Goal: Transaction & Acquisition: Purchase product/service

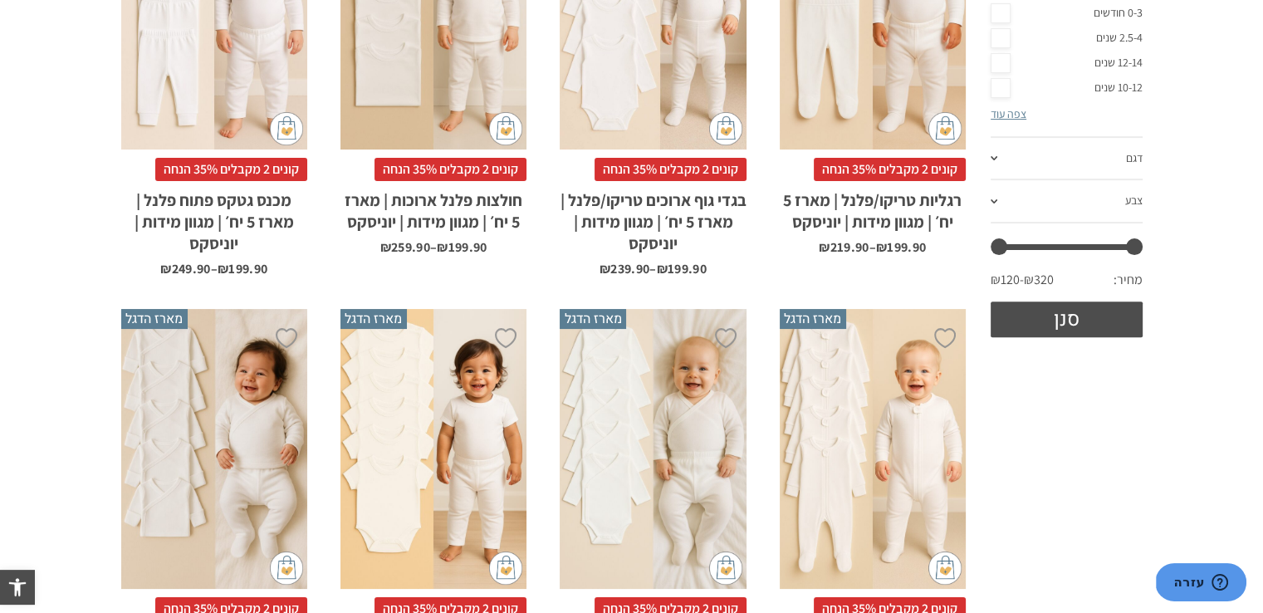
scroll to position [579, 0]
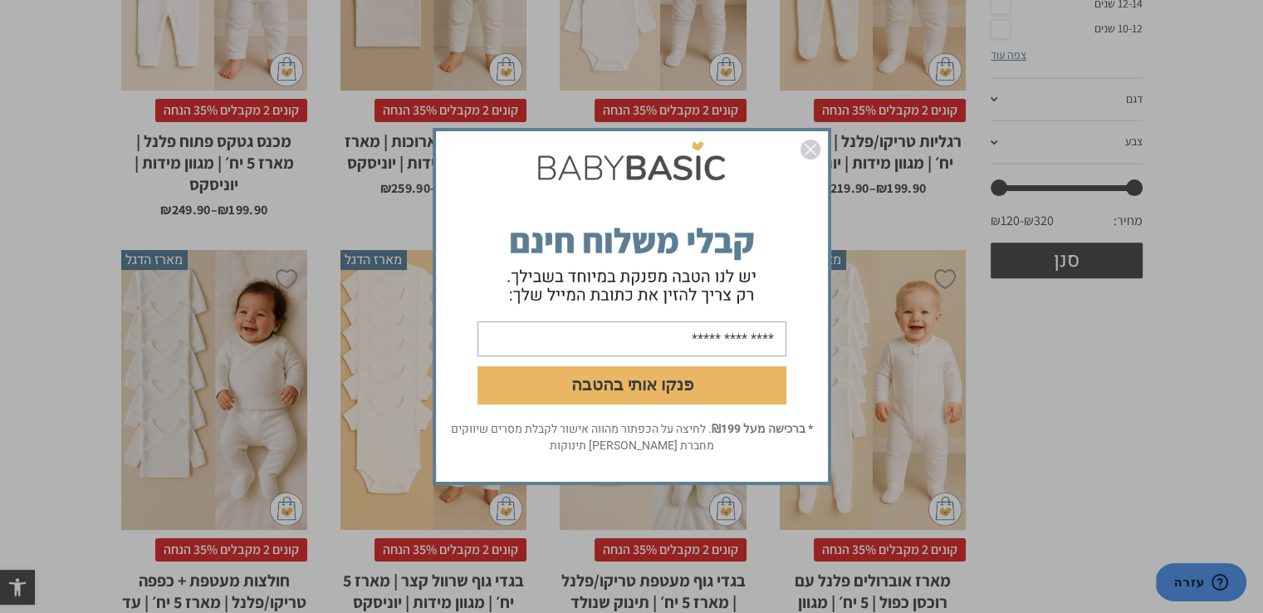
click at [809, 154] on img "סגור" at bounding box center [810, 149] width 20 height 20
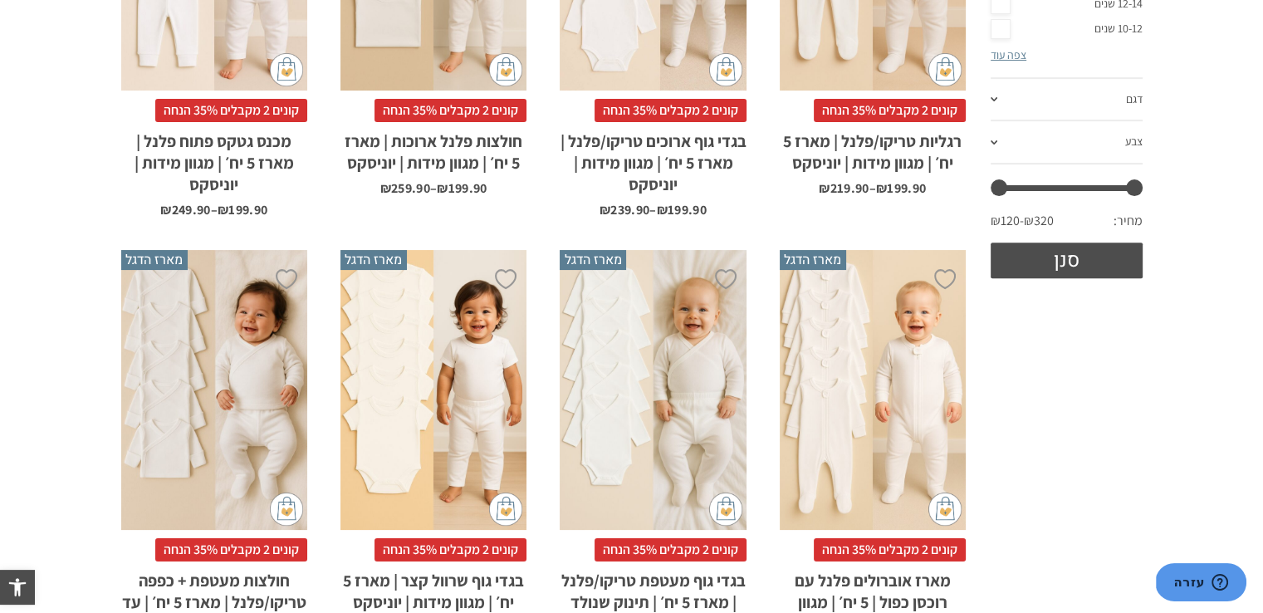
scroll to position [690, 0]
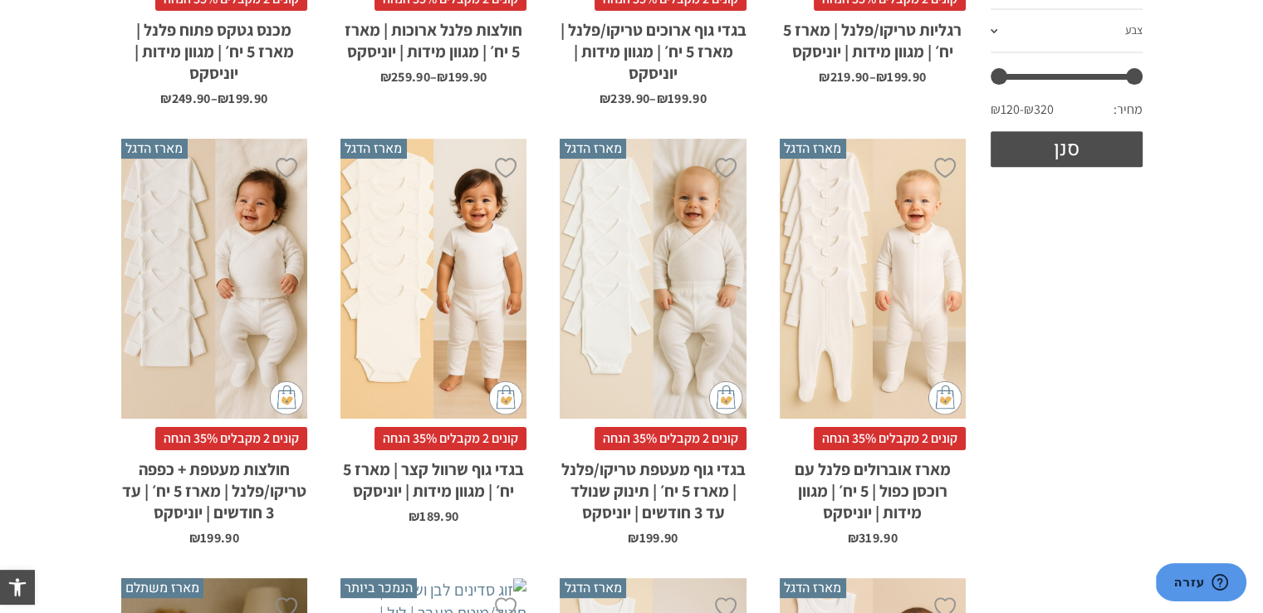
click at [683, 281] on div "x בחירת סוג בד טריקו (עונת מעבר/קיץ) פלנל (חורף)" at bounding box center [653, 279] width 186 height 280
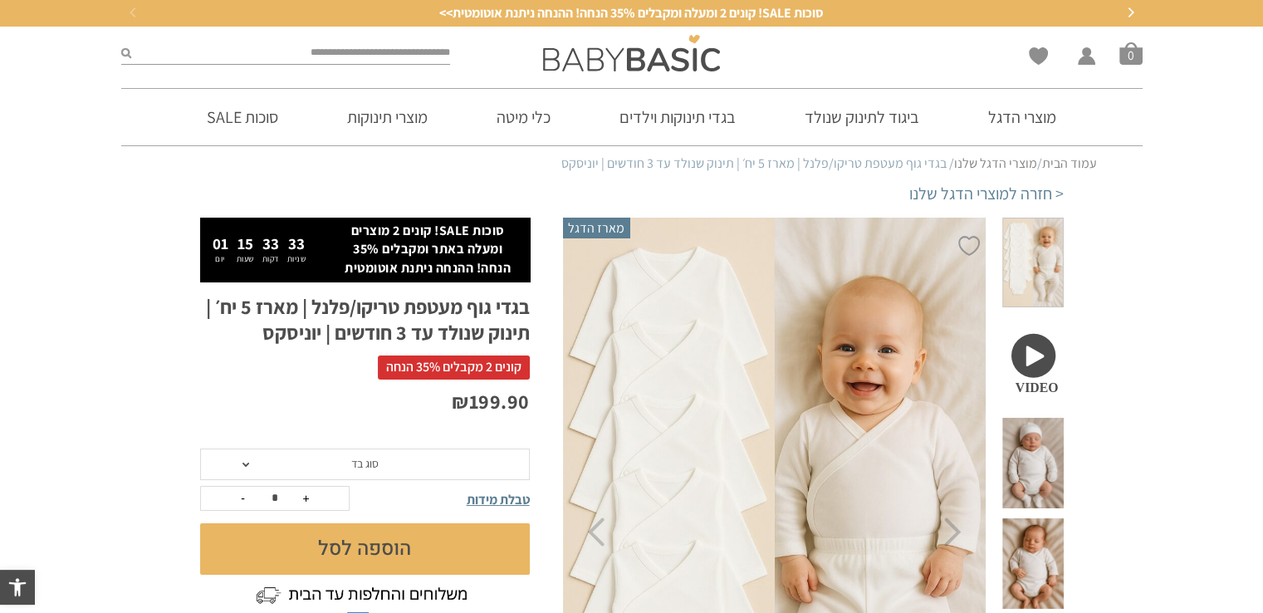
click at [1050, 418] on span at bounding box center [1032, 463] width 61 height 90
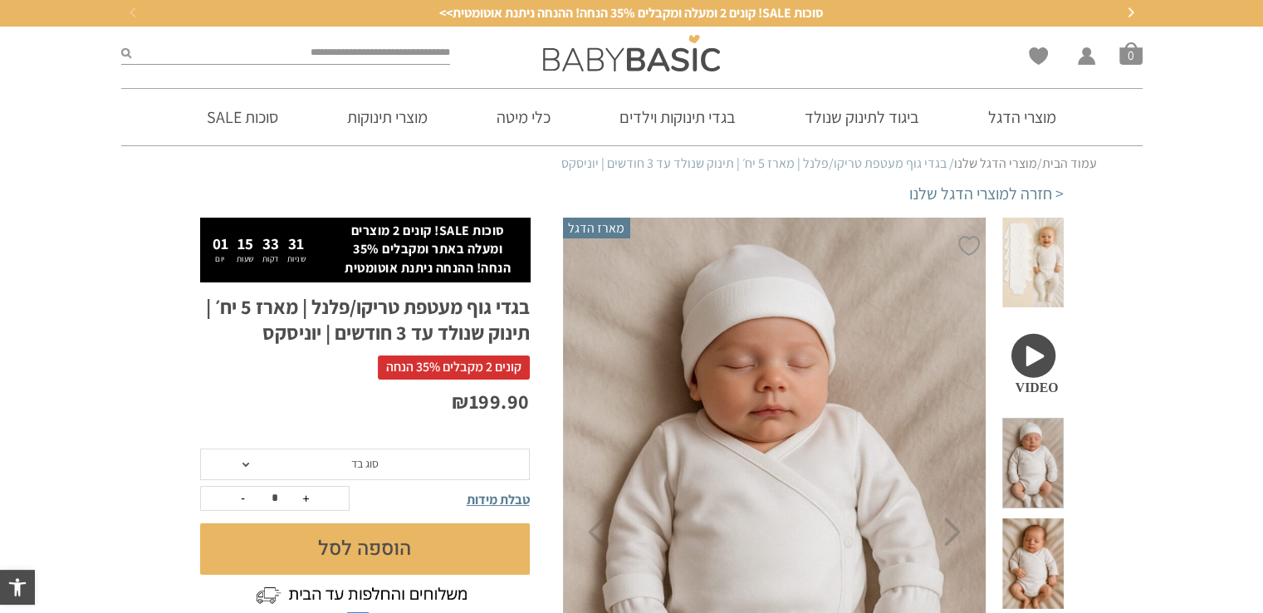
scroll to position [110, 0]
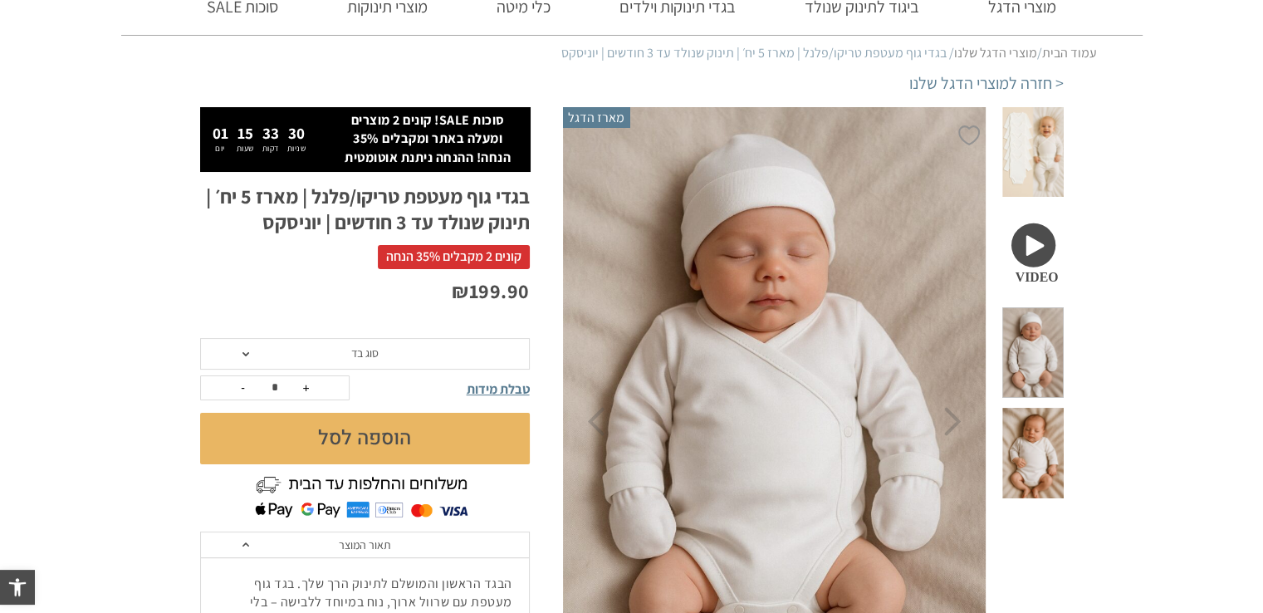
click at [1027, 408] on span at bounding box center [1032, 453] width 61 height 90
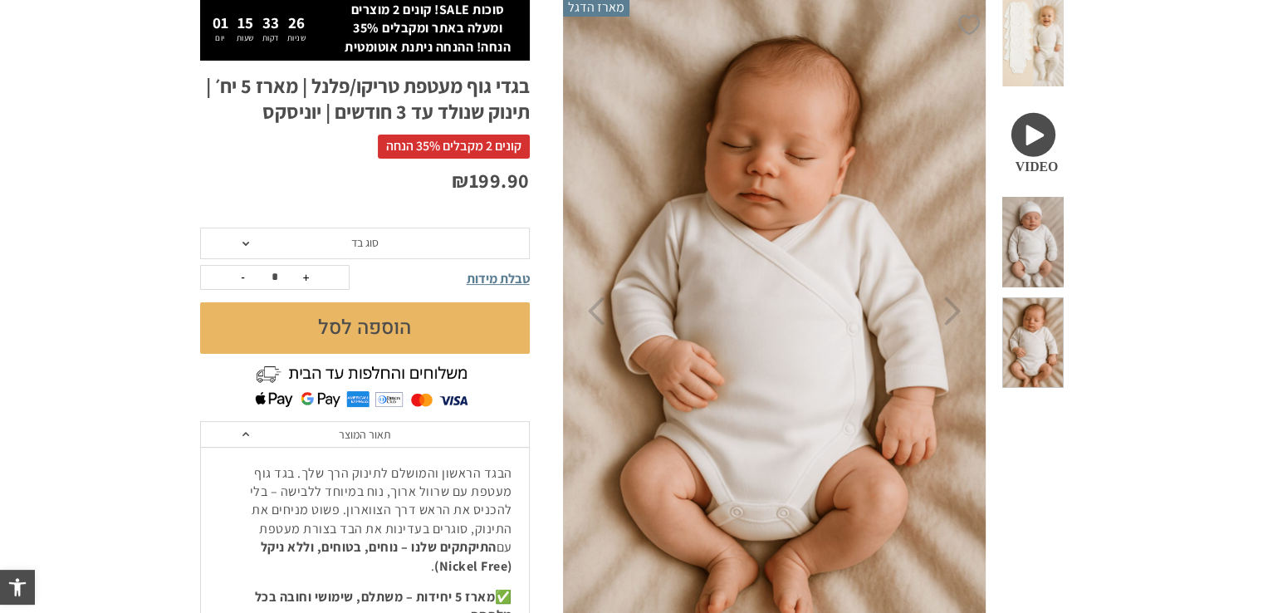
scroll to position [0, 0]
click at [416, 254] on span "סוג בד" at bounding box center [365, 243] width 330 height 32
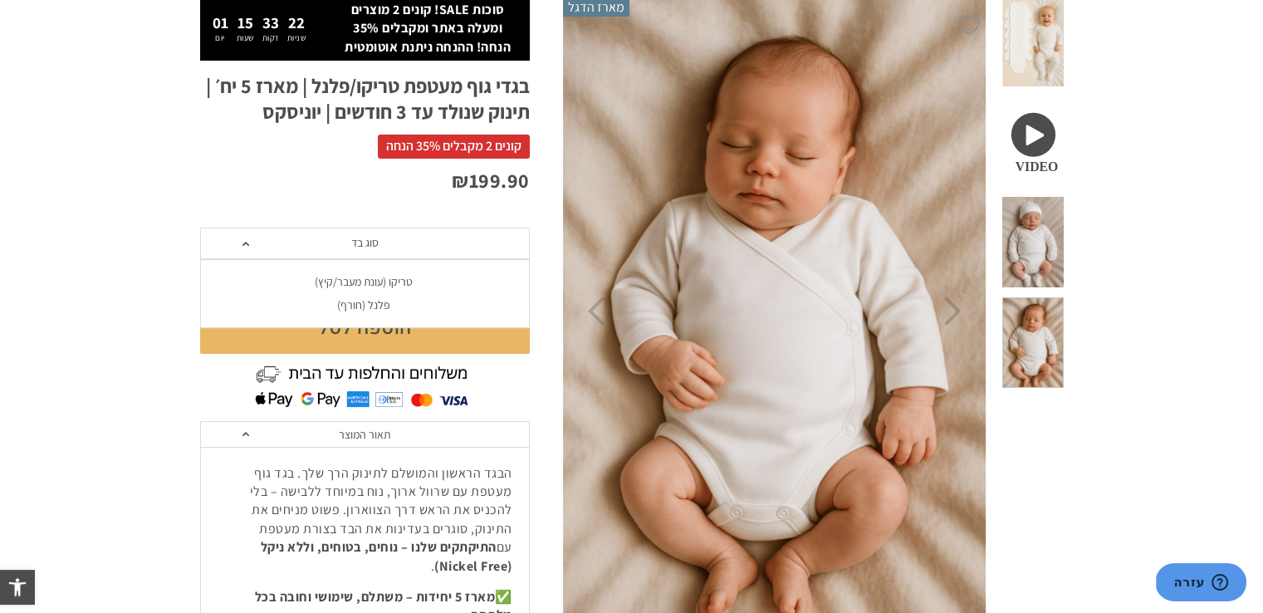
click at [369, 304] on div "פלנל (חורף)" at bounding box center [364, 305] width 330 height 14
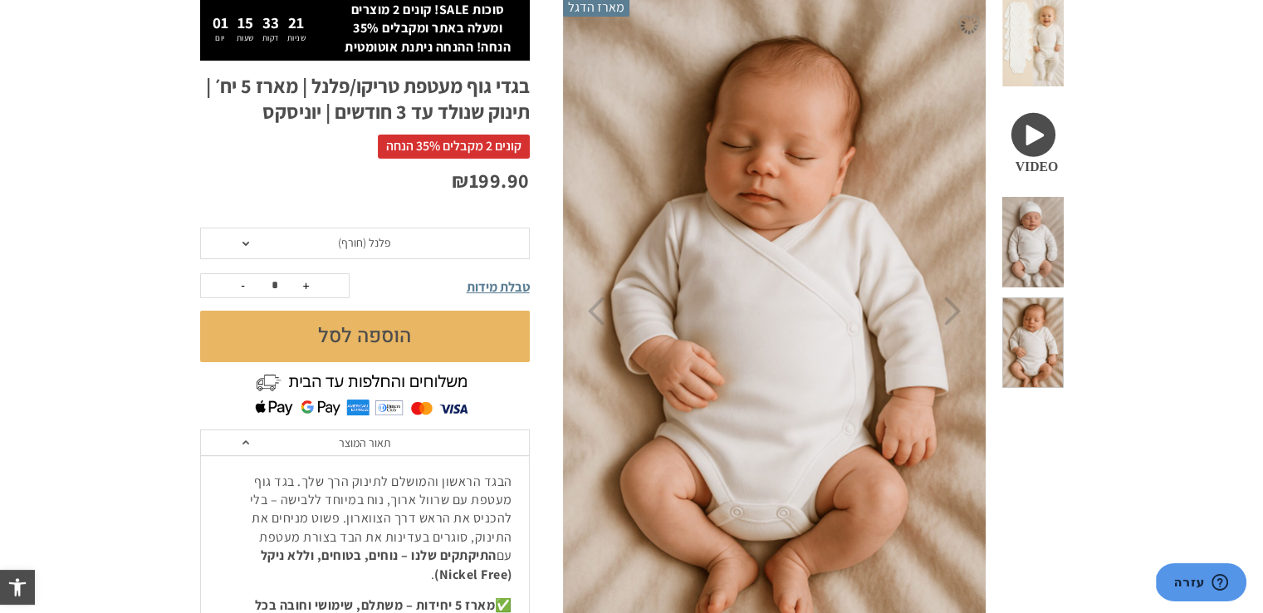
click at [322, 172] on p "₪ 199.90" at bounding box center [365, 181] width 330 height 28
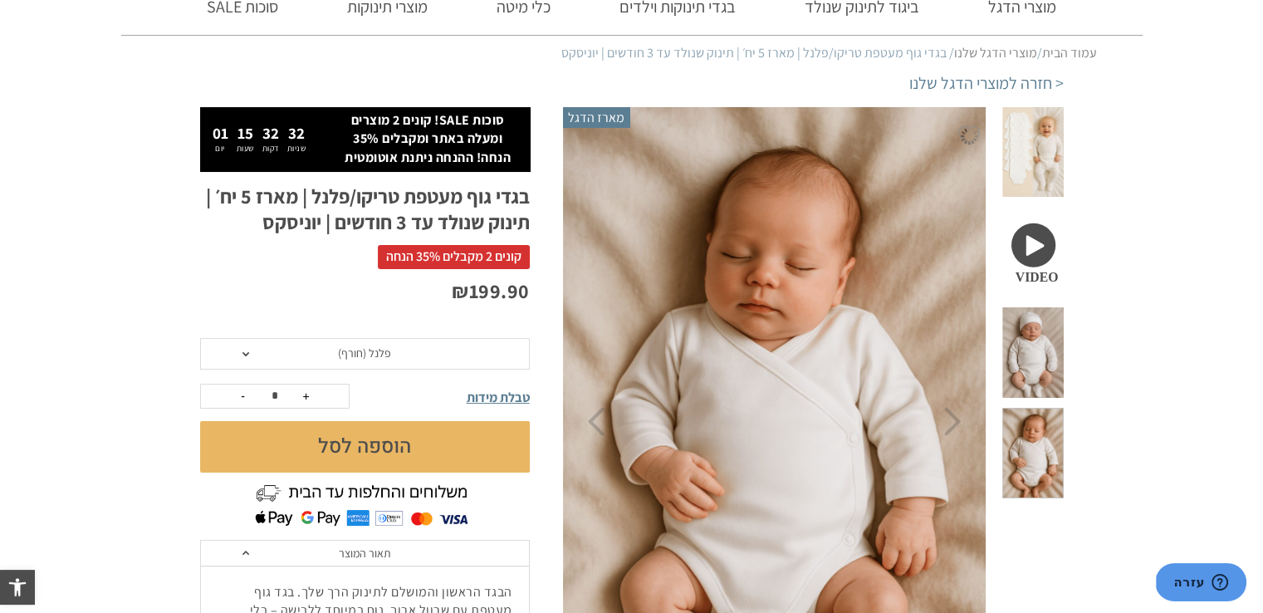
scroll to position [221, 0]
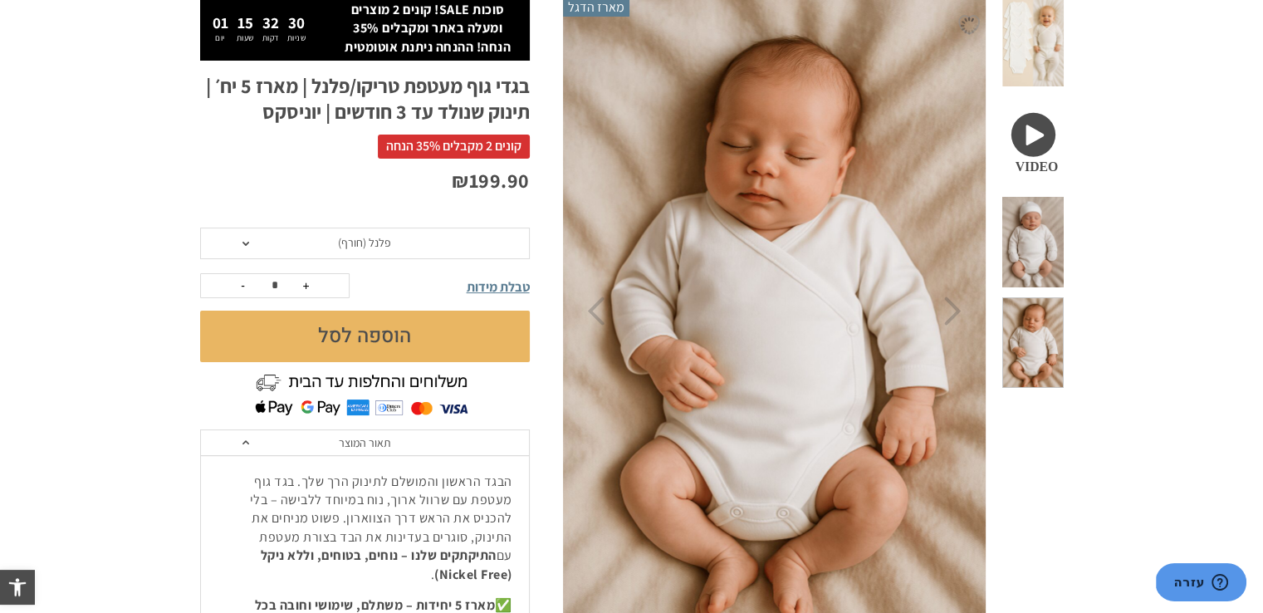
click at [1044, 204] on span at bounding box center [1032, 242] width 61 height 90
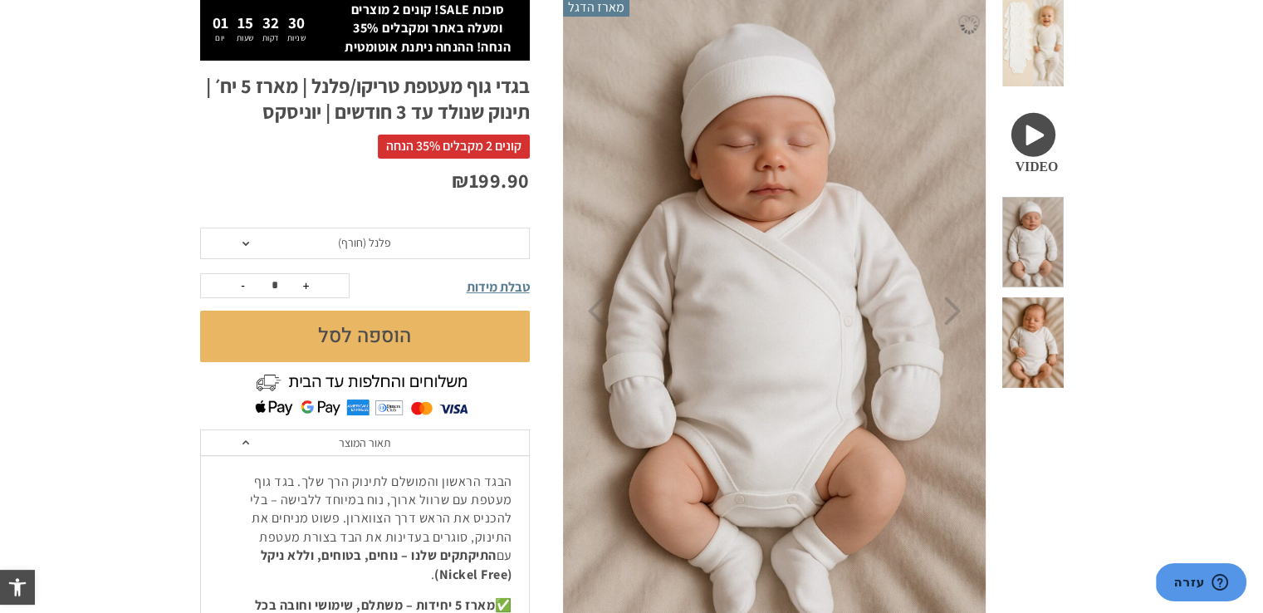
click at [1045, 297] on span at bounding box center [1032, 342] width 61 height 90
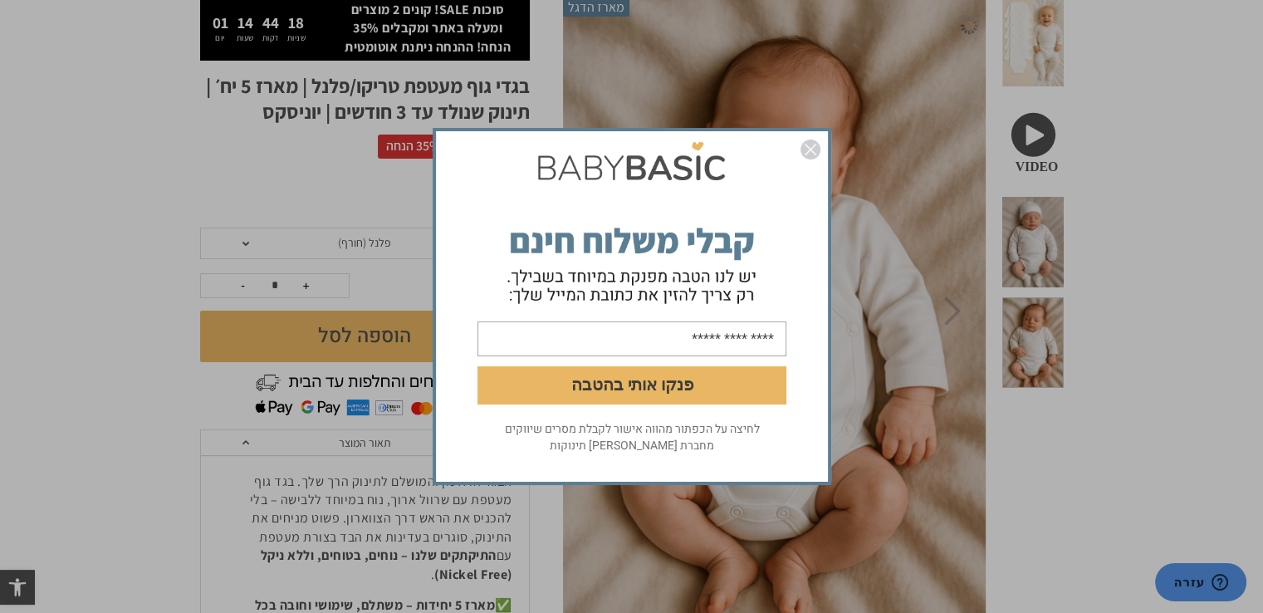
click at [702, 346] on input "email" at bounding box center [631, 338] width 309 height 35
type input "**********"
click at [669, 389] on button "פנקו אותי בהטבה" at bounding box center [631, 385] width 309 height 38
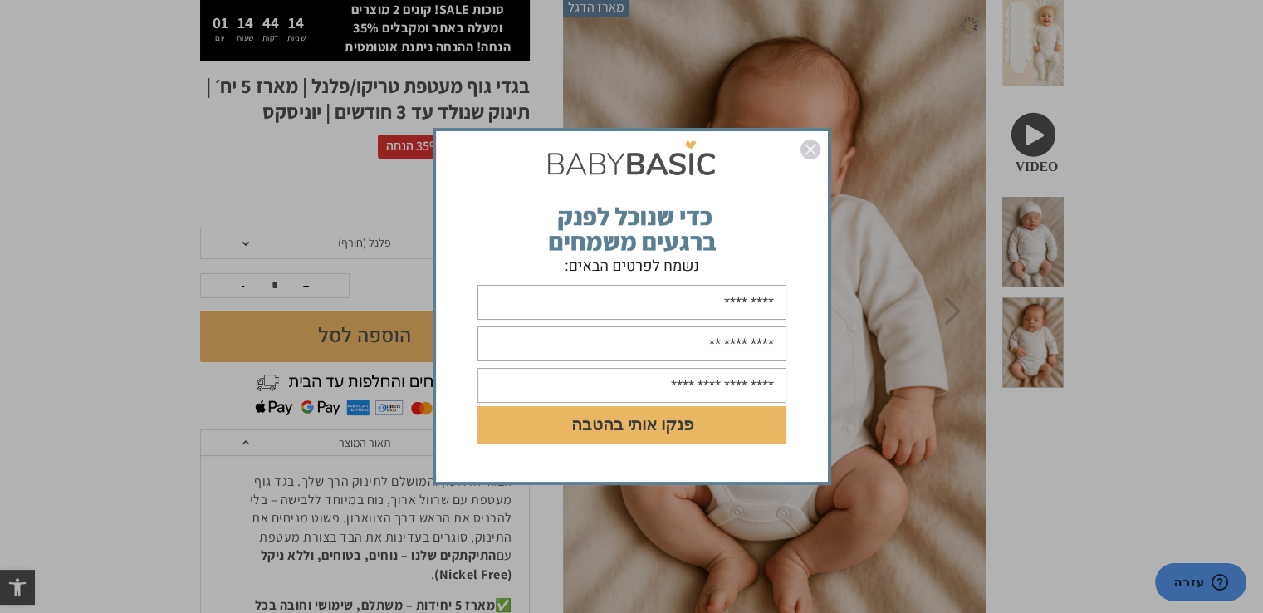
click at [722, 309] on input "text" at bounding box center [631, 302] width 309 height 35
type input "***"
click at [684, 345] on input "text" at bounding box center [631, 343] width 309 height 35
type input "**********"
click at [674, 386] on input "text" at bounding box center [631, 385] width 309 height 35
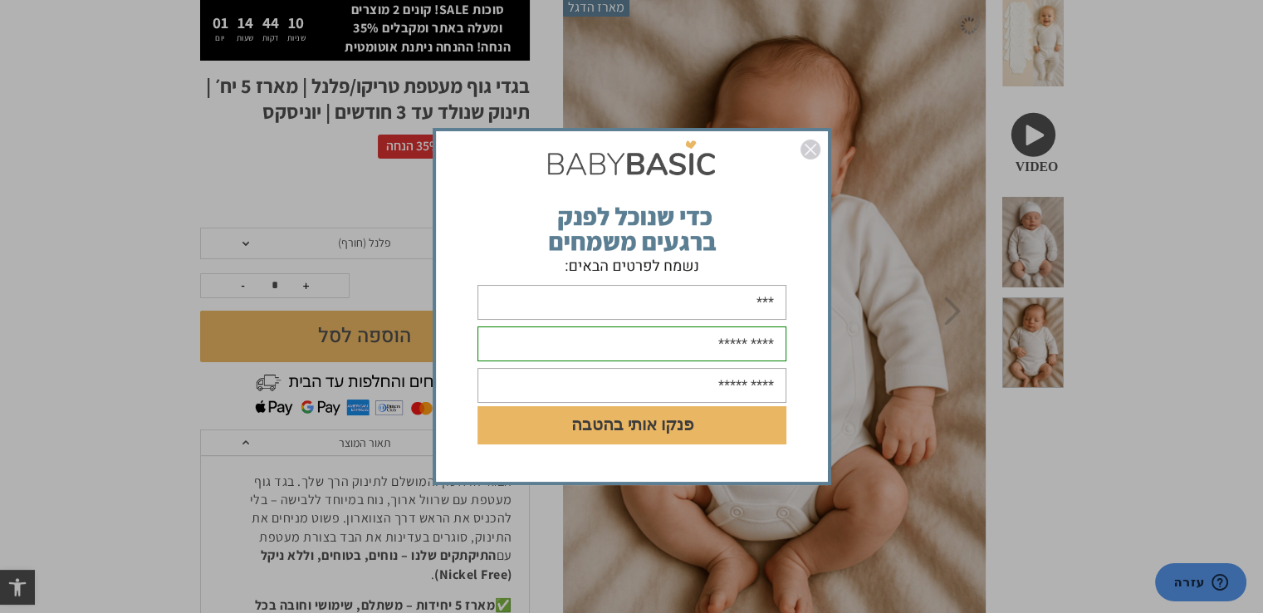
click at [677, 381] on input "text" at bounding box center [631, 385] width 309 height 35
type input "**********"
click at [671, 423] on button "פנקו אותי בהטבה" at bounding box center [631, 425] width 309 height 38
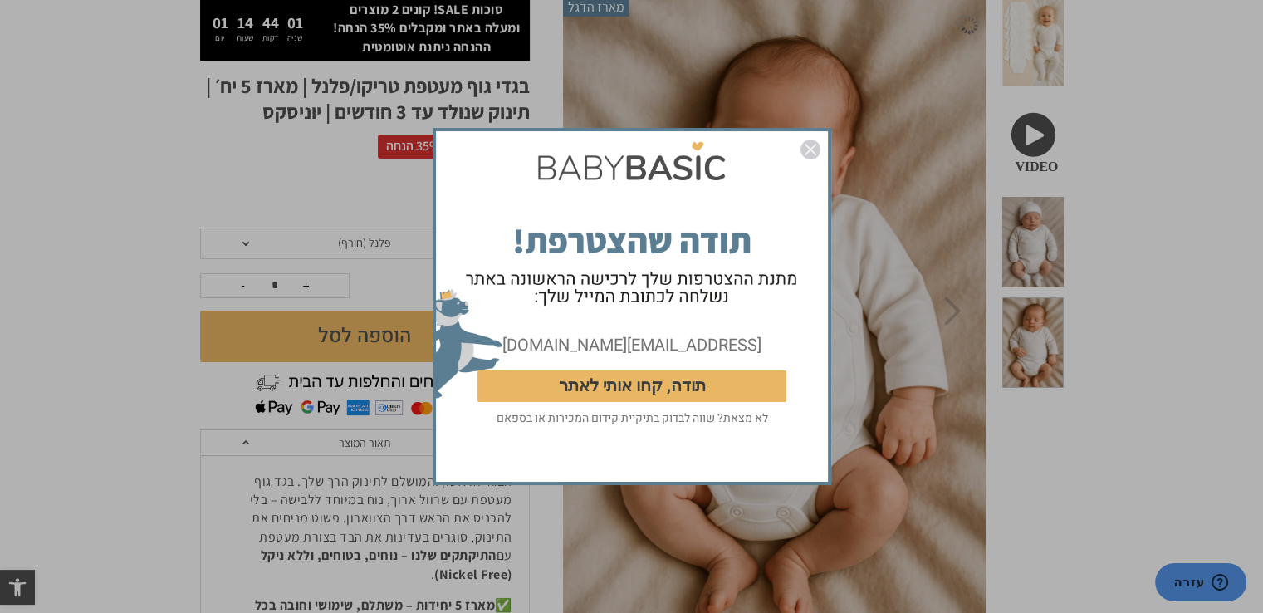
click at [694, 384] on button "תודה, קחו אותי לאתר" at bounding box center [631, 386] width 309 height 32
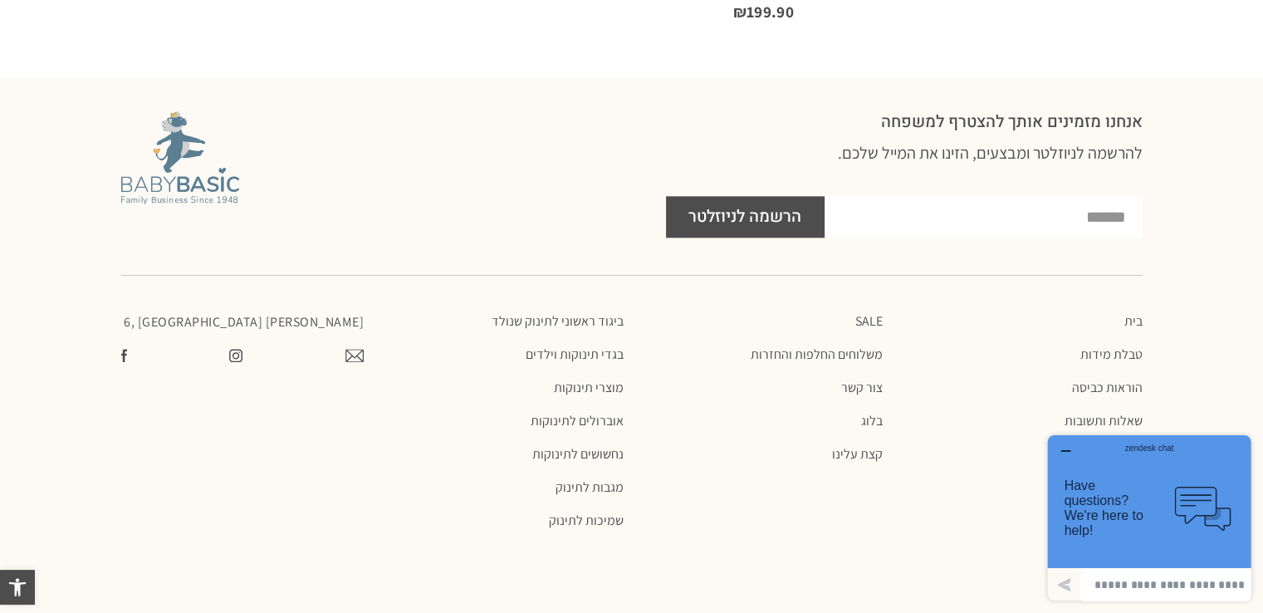
scroll to position [2052, 0]
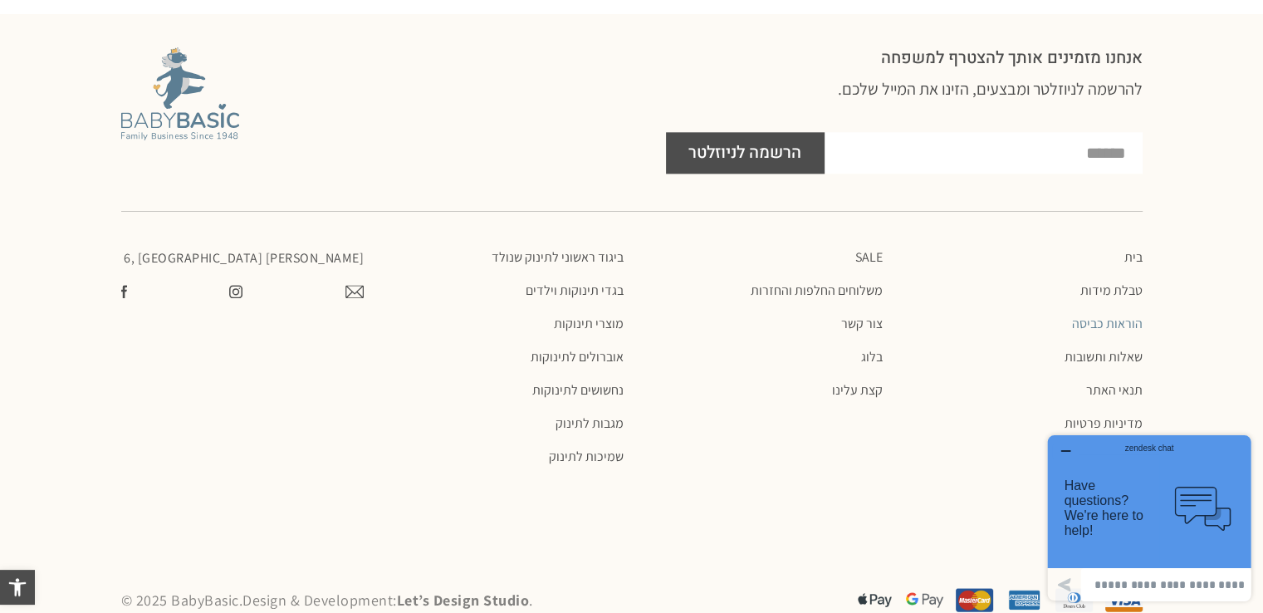
click at [1117, 315] on link "הוראות כביסה" at bounding box center [1020, 323] width 243 height 17
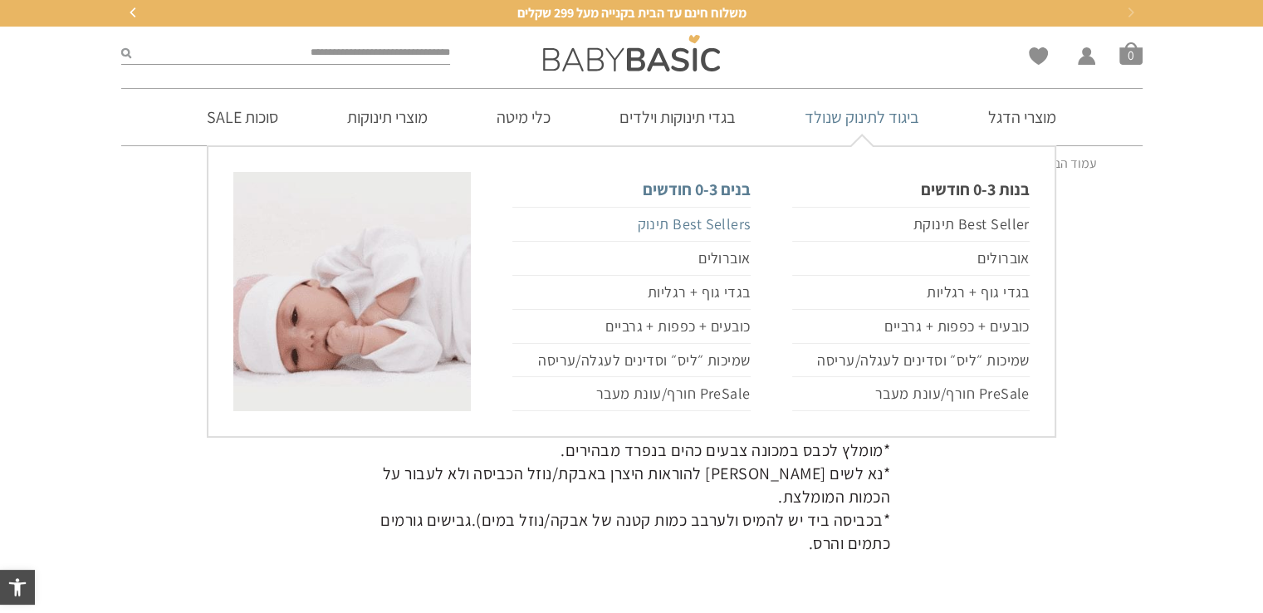
click at [699, 227] on link "Best Sellers תינוק" at bounding box center [630, 224] width 237 height 35
